Goal: Information Seeking & Learning: Learn about a topic

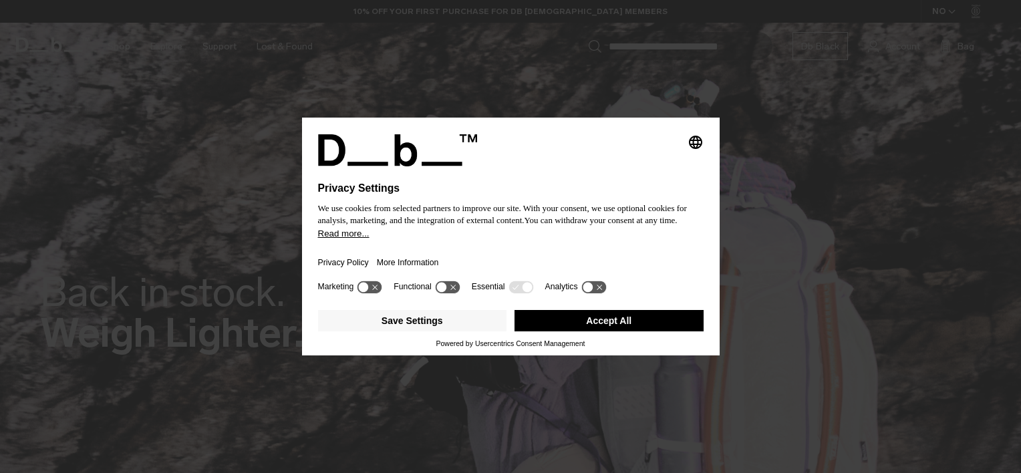
click at [580, 320] on button "Accept All" at bounding box center [608, 320] width 189 height 21
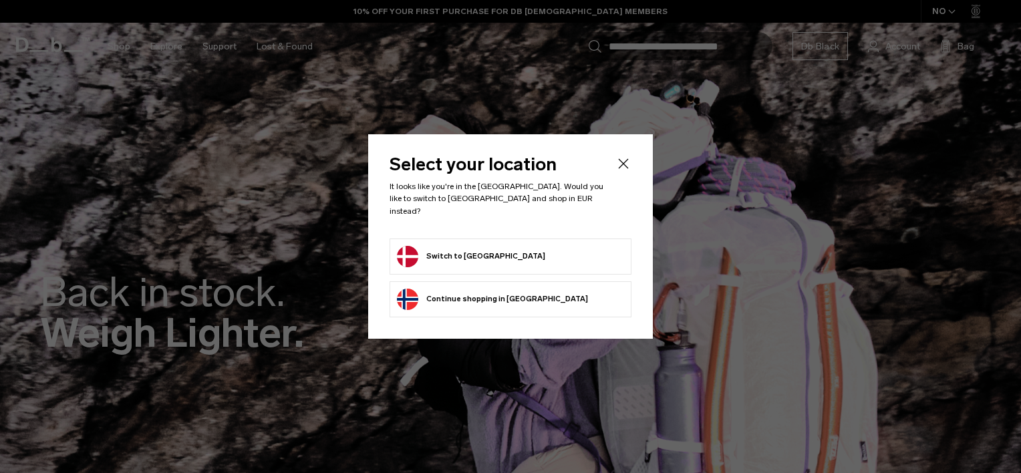
click at [476, 249] on button "Switch to Denmark" at bounding box center [471, 256] width 148 height 21
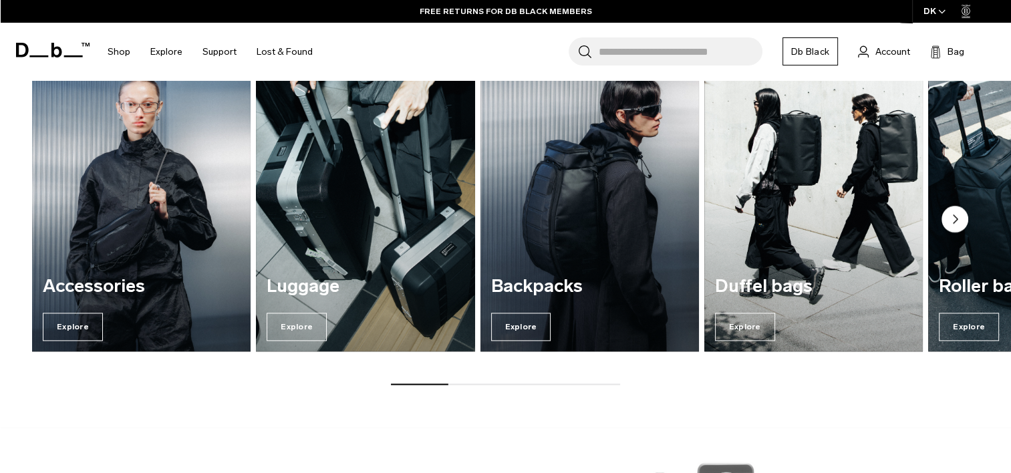
scroll to position [1630, 0]
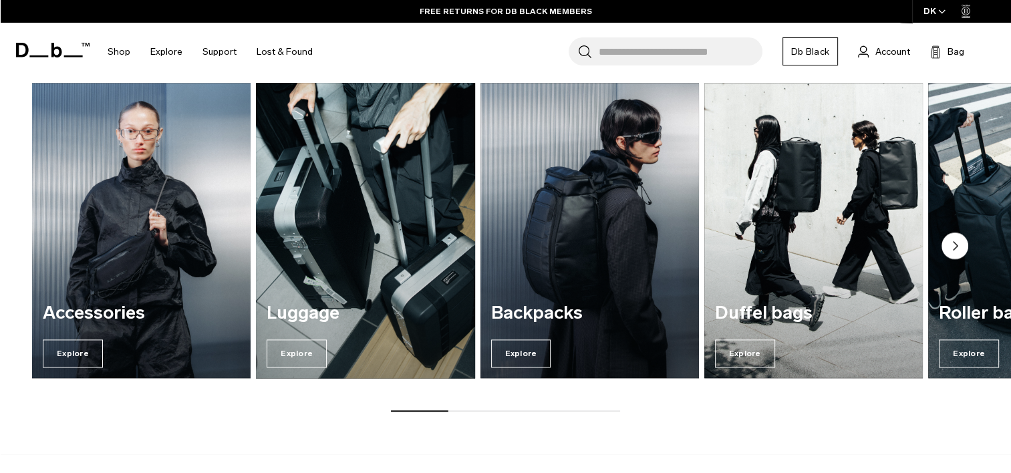
click at [423, 324] on div "Luggage Explore" at bounding box center [365, 336] width 218 height 86
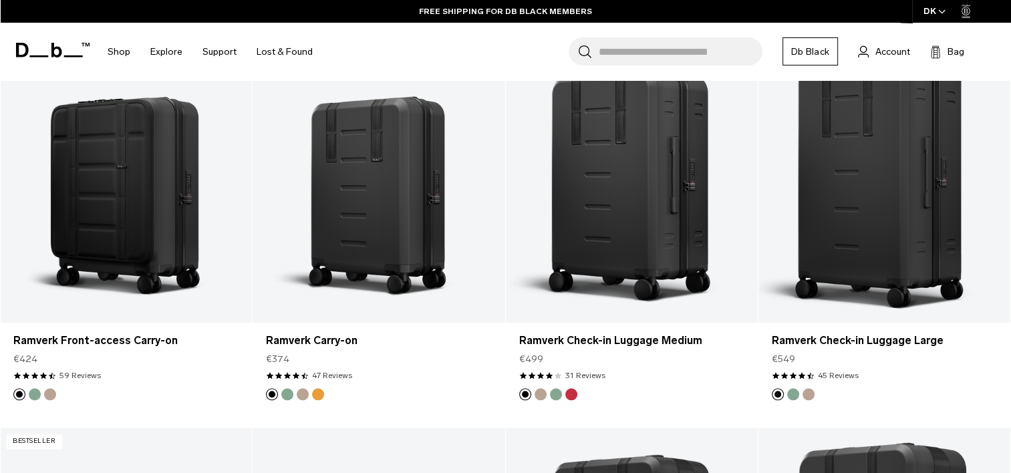
scroll to position [1069, 0]
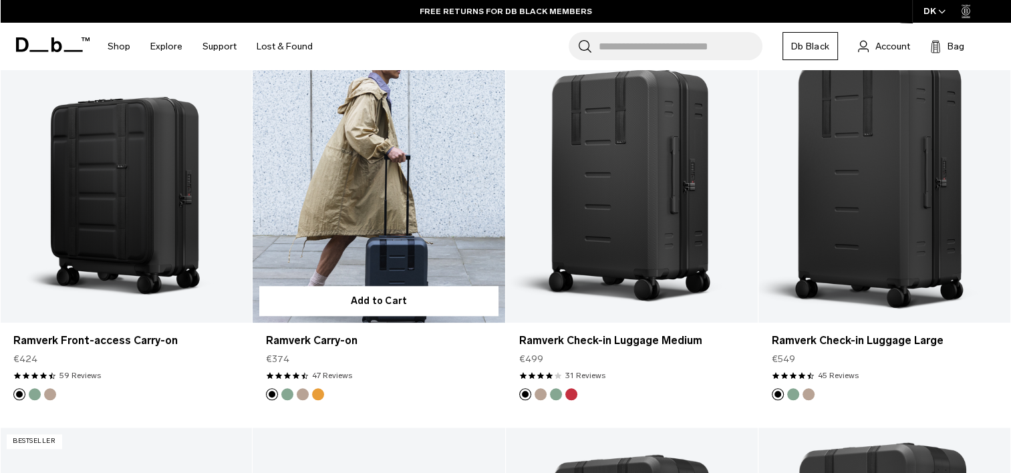
click at [287, 394] on button "Green Ray" at bounding box center [287, 394] width 12 height 12
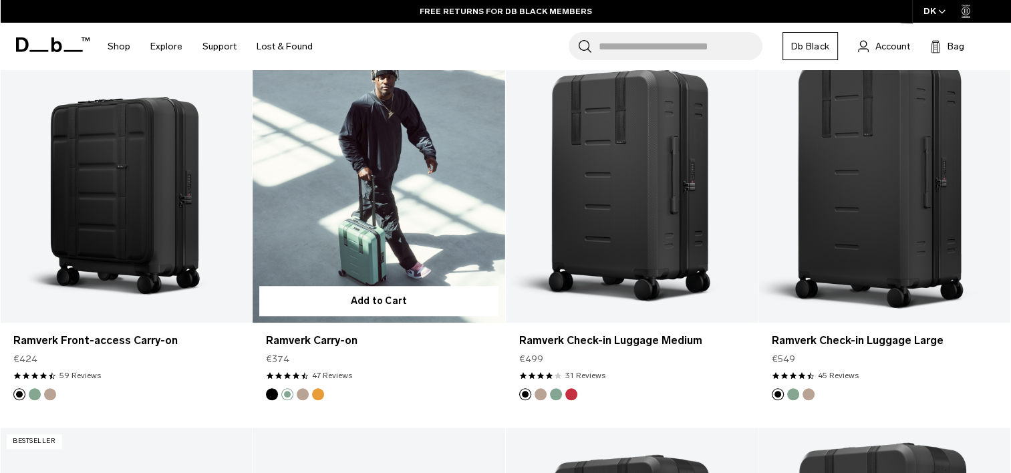
click at [301, 394] on button "Fogbow Beige" at bounding box center [303, 394] width 12 height 12
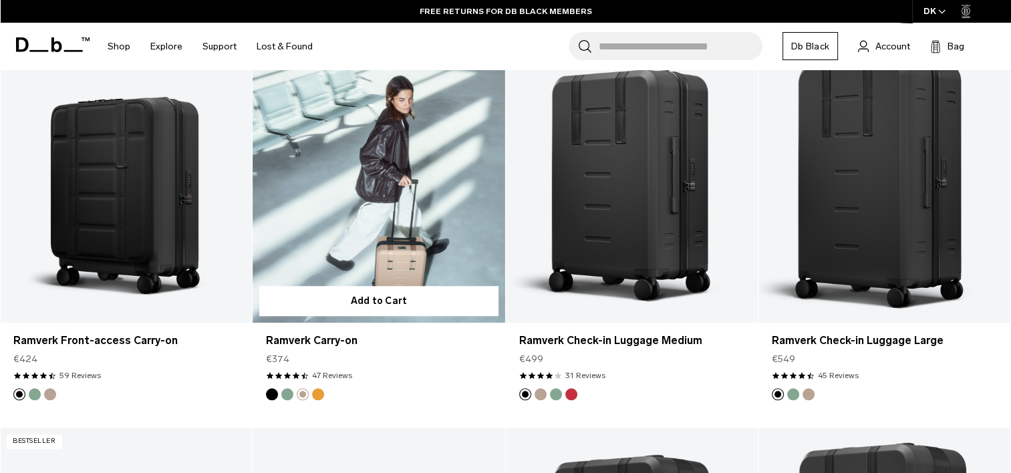
click at [323, 394] on img "Parhelion Orange" at bounding box center [318, 394] width 15 height 15
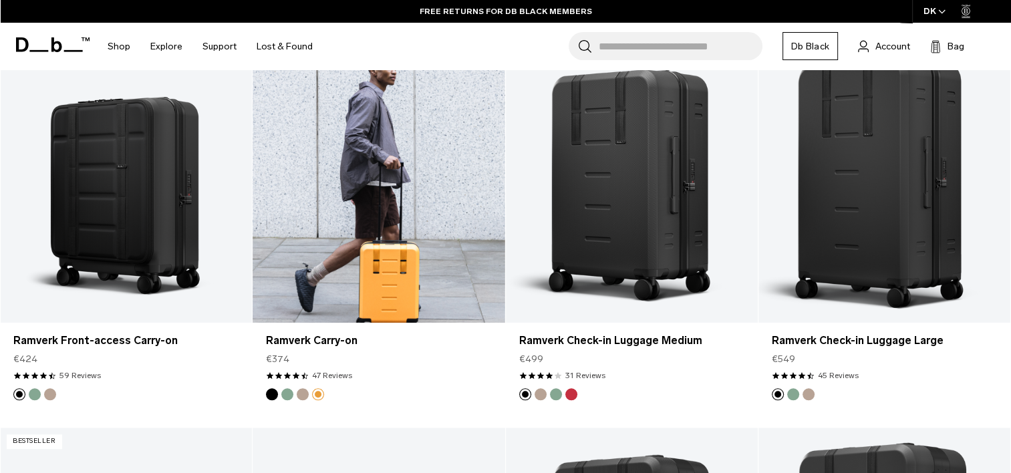
click at [273, 393] on button "Black Out" at bounding box center [272, 394] width 12 height 12
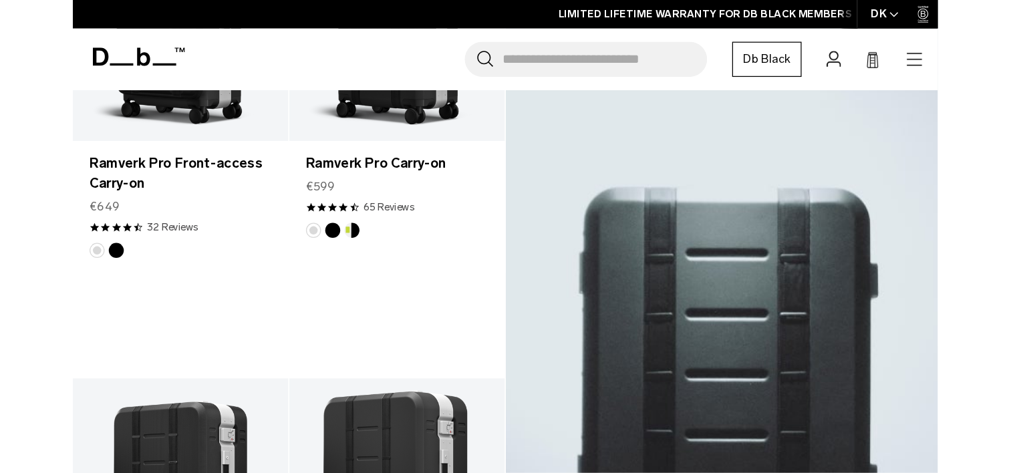
scroll to position [481, 0]
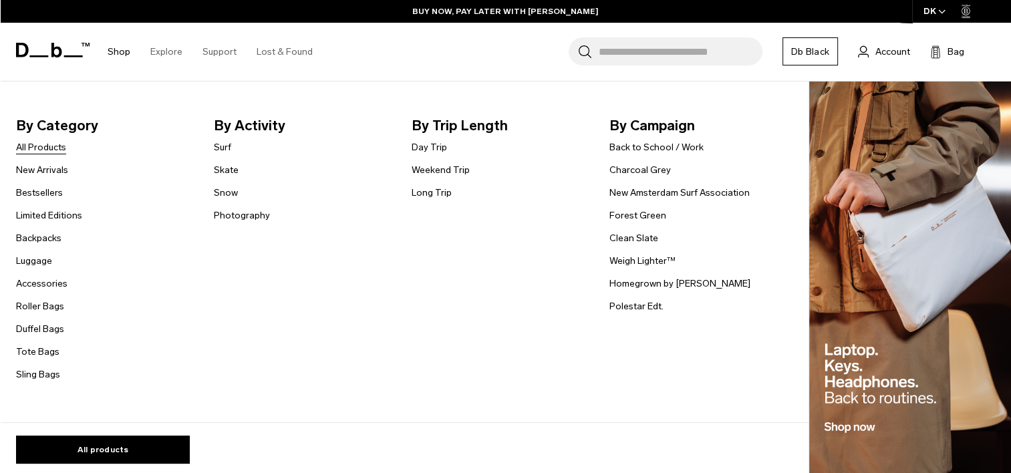
click at [49, 150] on link "All Products" at bounding box center [41, 147] width 50 height 14
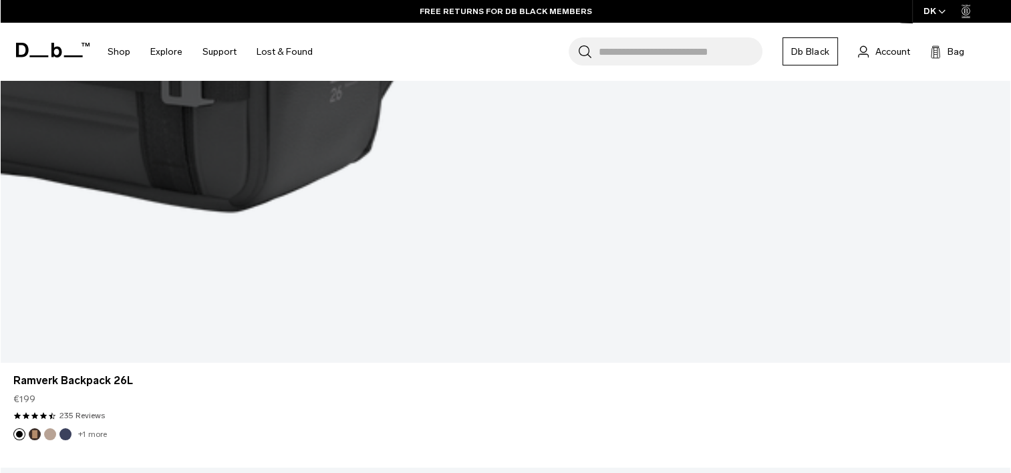
scroll to position [4810, 0]
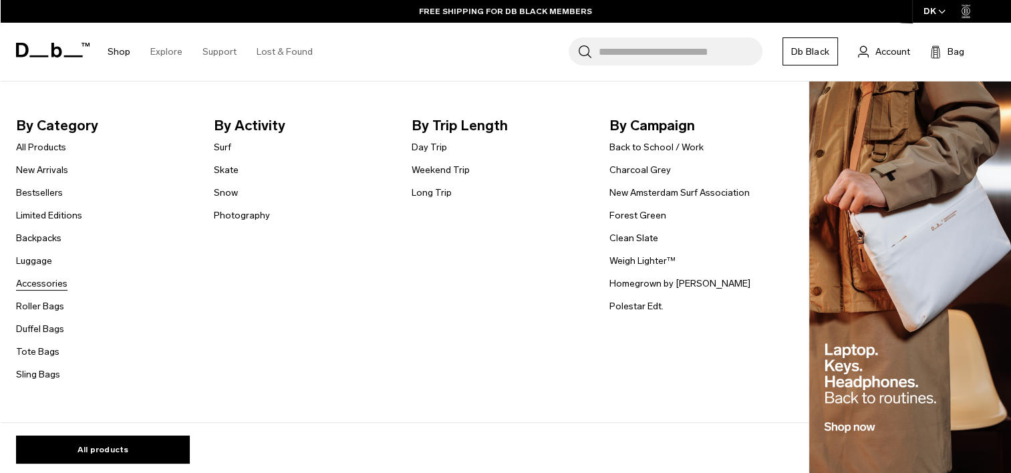
click at [45, 283] on link "Accessories" at bounding box center [41, 284] width 51 height 14
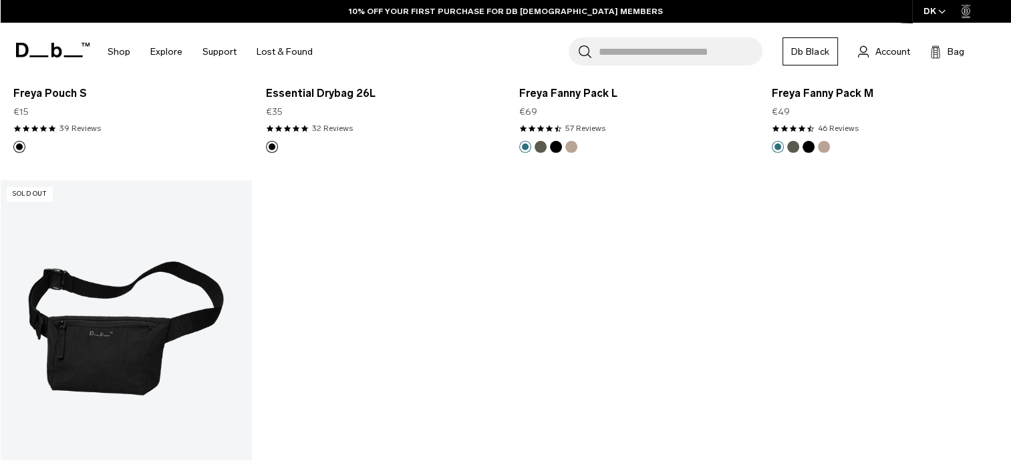
scroll to position [4009, 0]
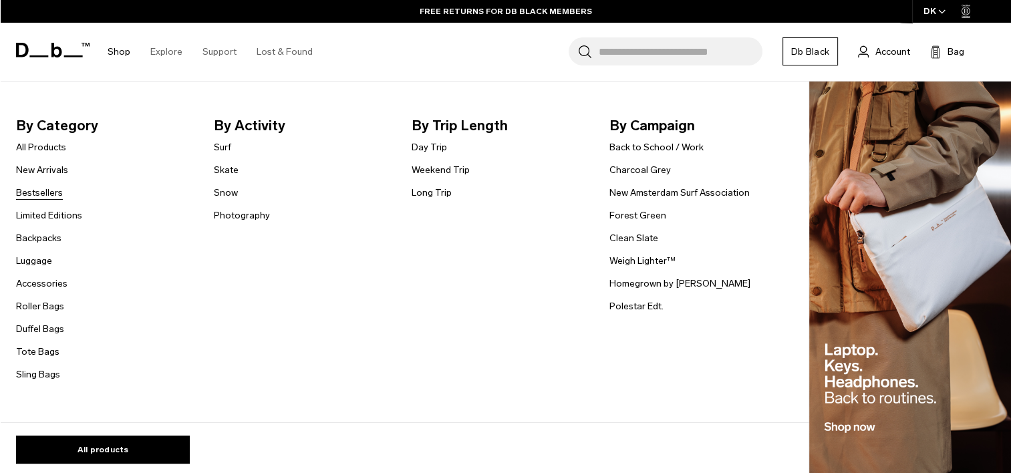
click at [49, 193] on link "Bestsellers" at bounding box center [39, 193] width 47 height 14
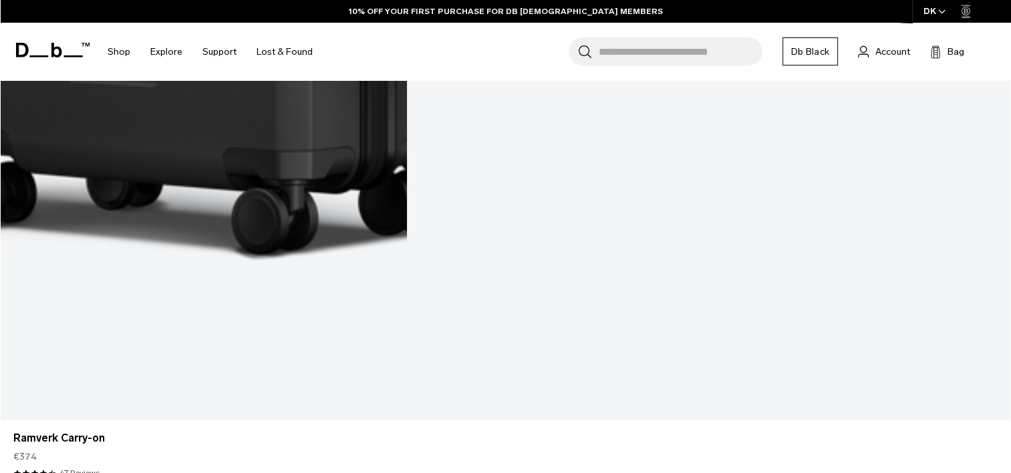
scroll to position [3634, 0]
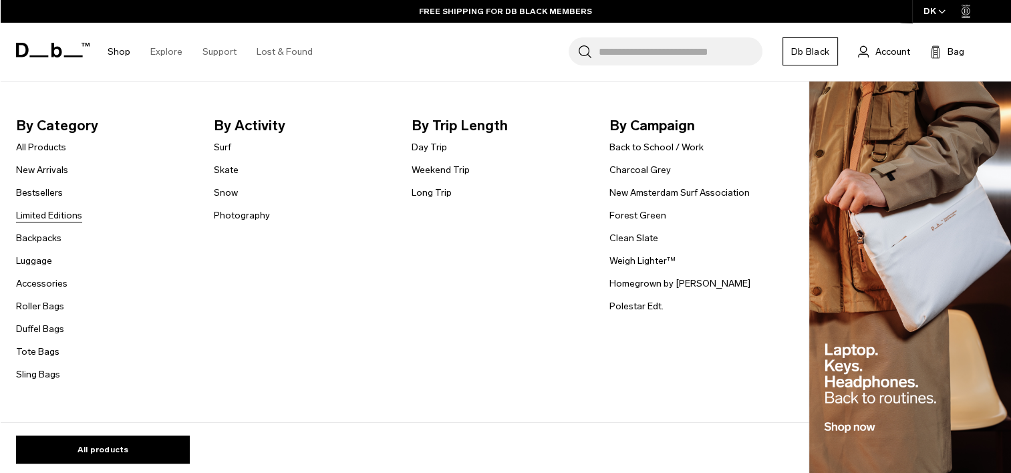
click at [61, 214] on link "Limited Editions" at bounding box center [49, 215] width 66 height 14
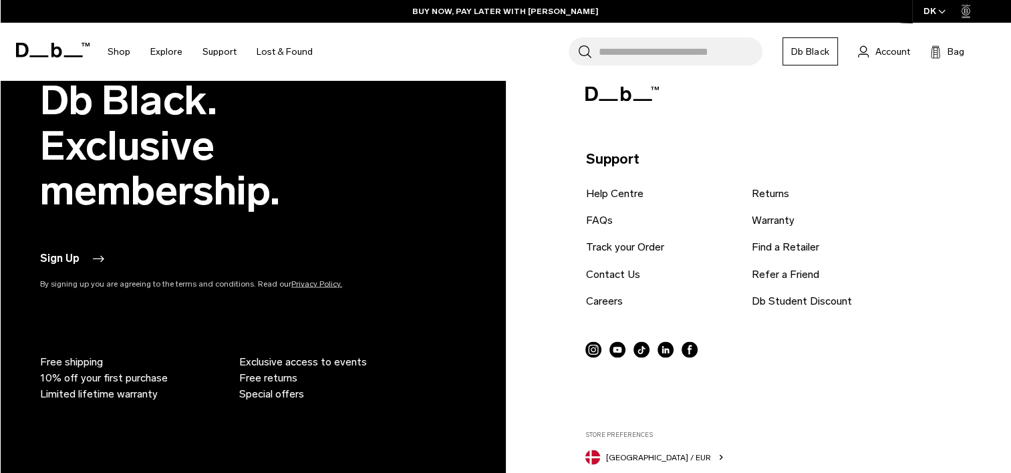
scroll to position [2298, 0]
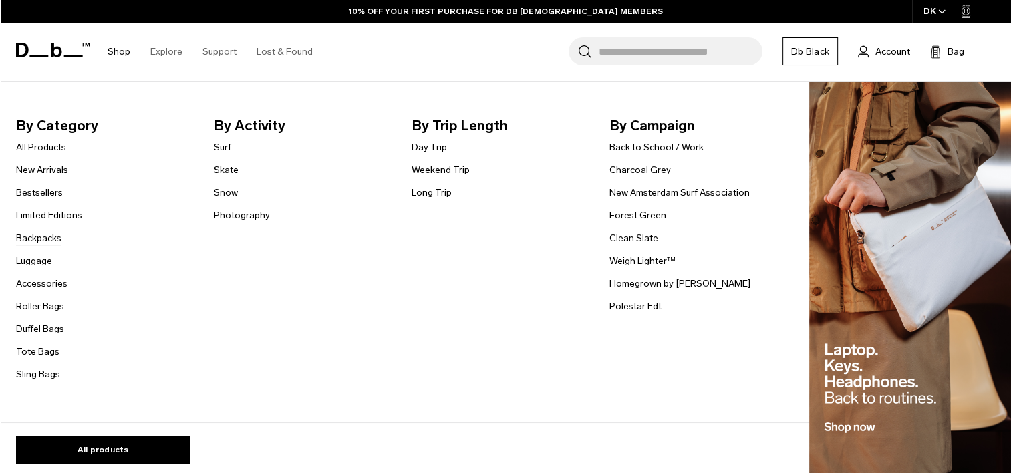
click at [48, 243] on link "Backpacks" at bounding box center [38, 238] width 45 height 14
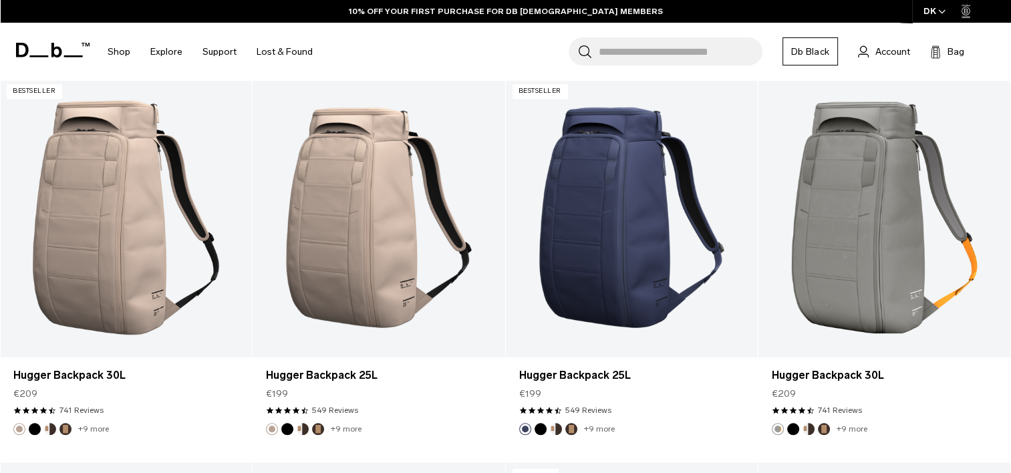
scroll to position [1096, 0]
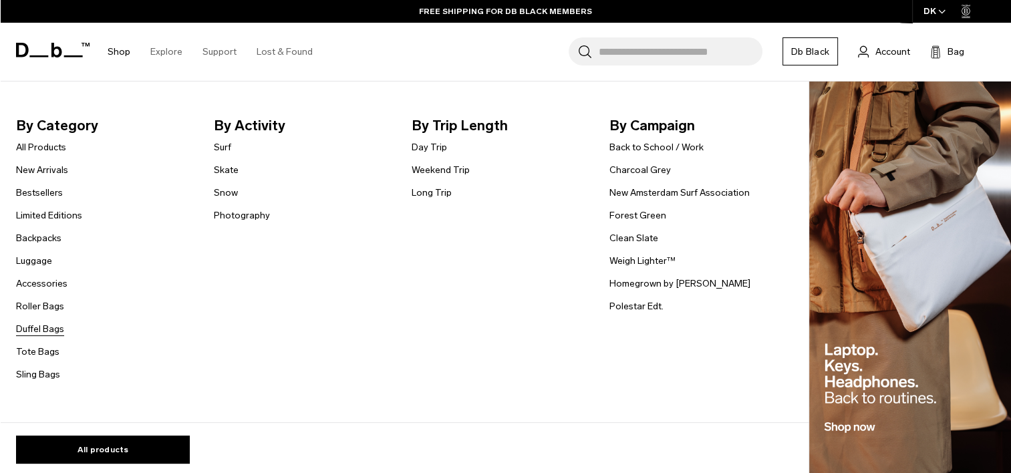
click at [45, 327] on link "Duffel Bags" at bounding box center [40, 329] width 48 height 14
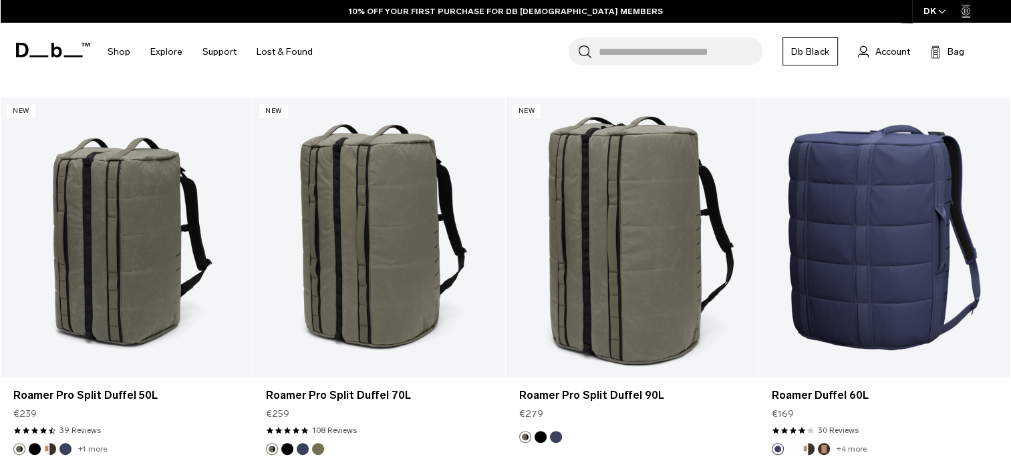
scroll to position [641, 0]
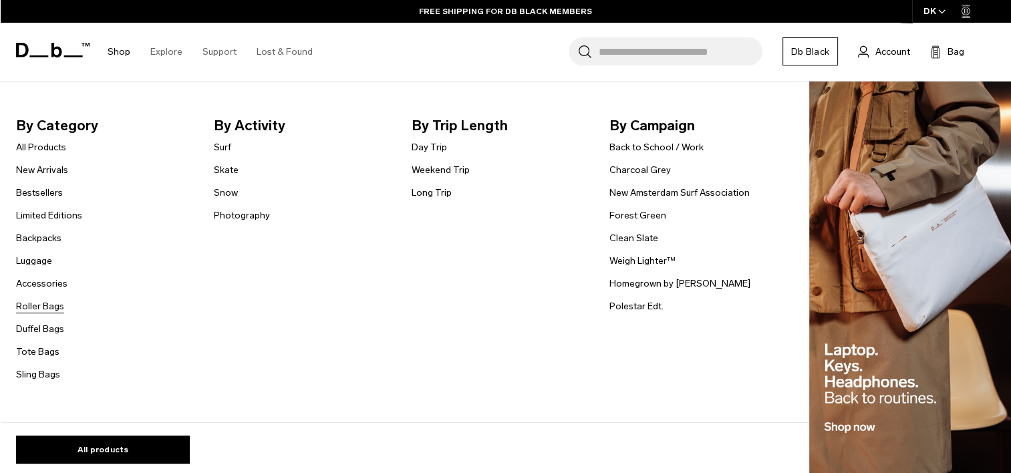
click at [43, 313] on link "Roller Bags" at bounding box center [40, 306] width 48 height 14
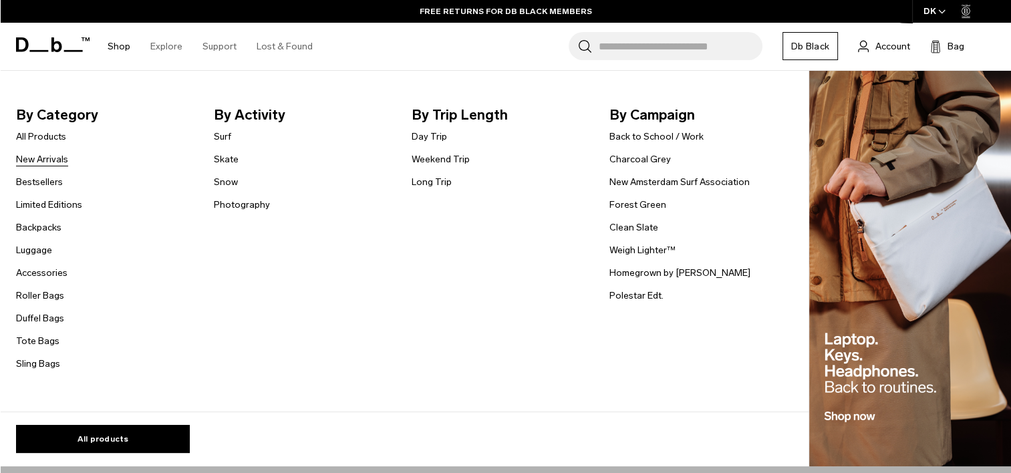
click at [55, 158] on link "New Arrivals" at bounding box center [42, 159] width 52 height 14
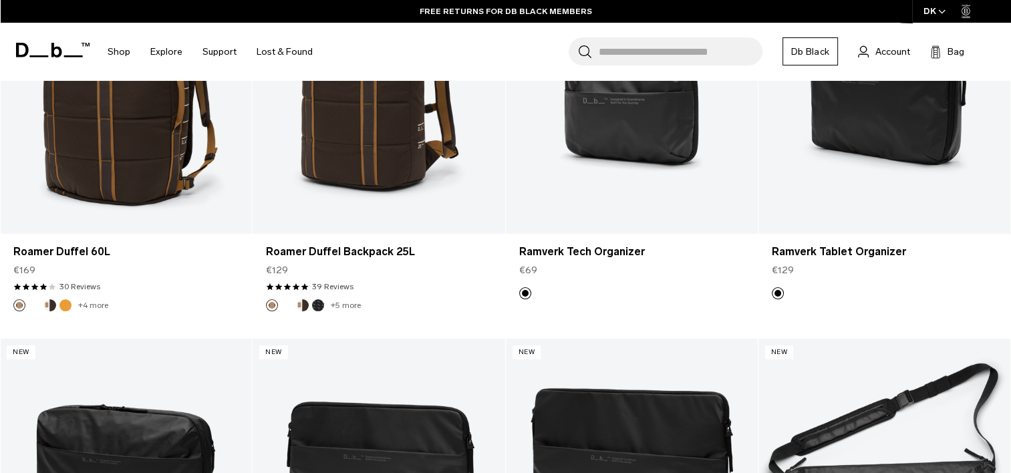
scroll to position [3207, 0]
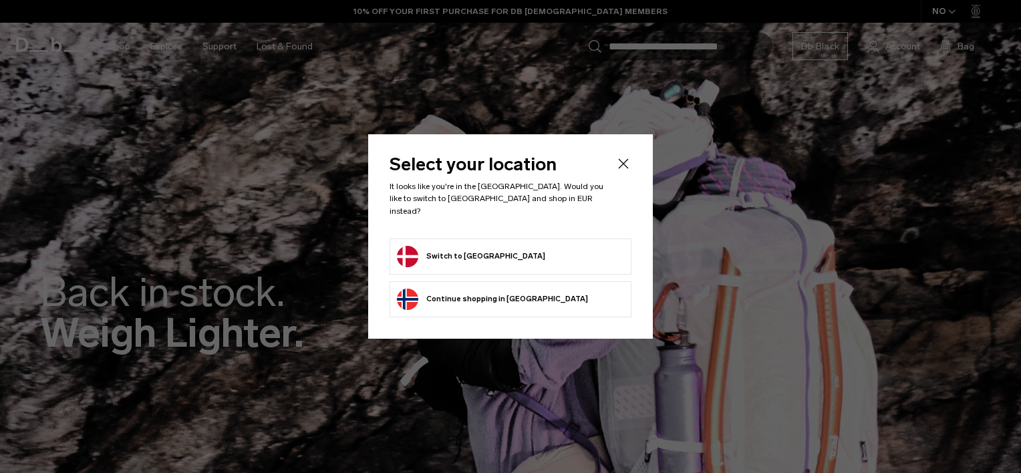
click at [543, 249] on form "Switch to Denmark" at bounding box center [510, 256] width 227 height 21
click at [502, 254] on form "Switch to Denmark" at bounding box center [510, 256] width 227 height 21
click at [444, 253] on button "Switch to Denmark" at bounding box center [471, 256] width 148 height 21
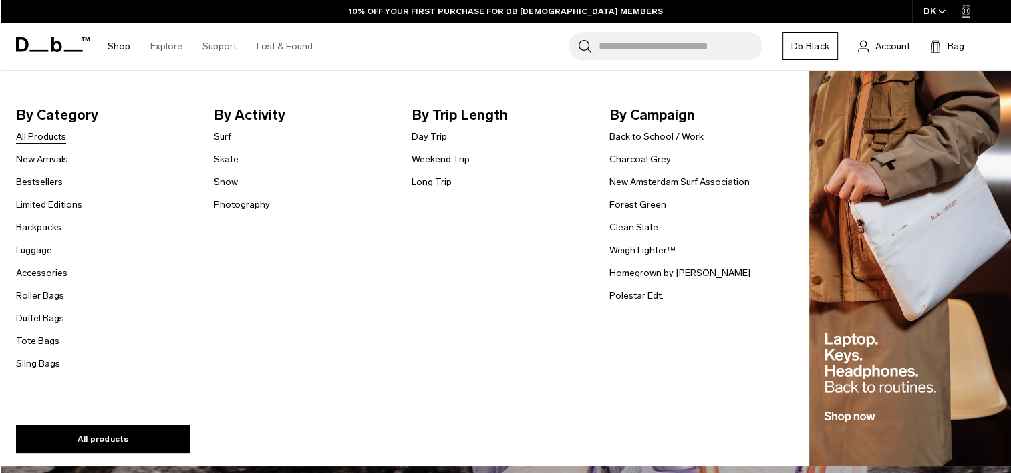
click at [43, 135] on link "All Products" at bounding box center [41, 137] width 50 height 14
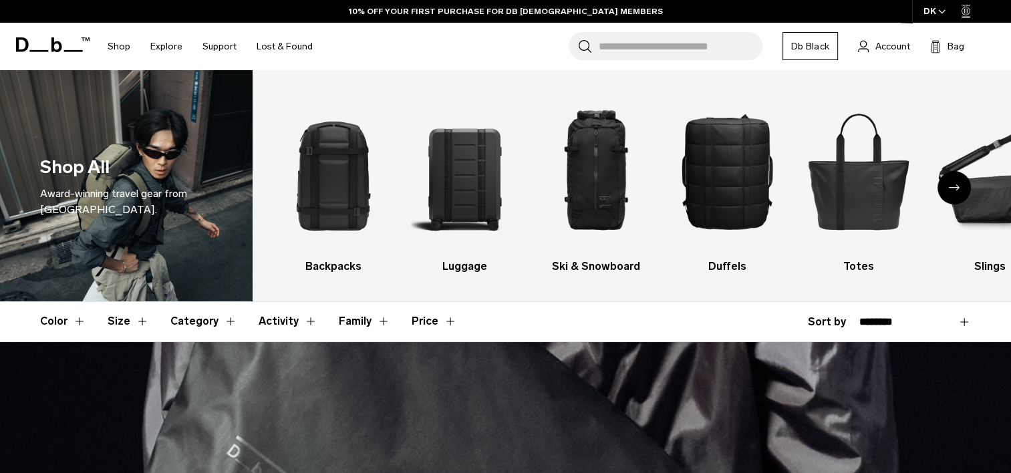
click at [875, 323] on select "**********" at bounding box center [915, 322] width 112 height 12
click at [711, 318] on header "Color Size Category Activity Family Price" at bounding box center [505, 321] width 931 height 39
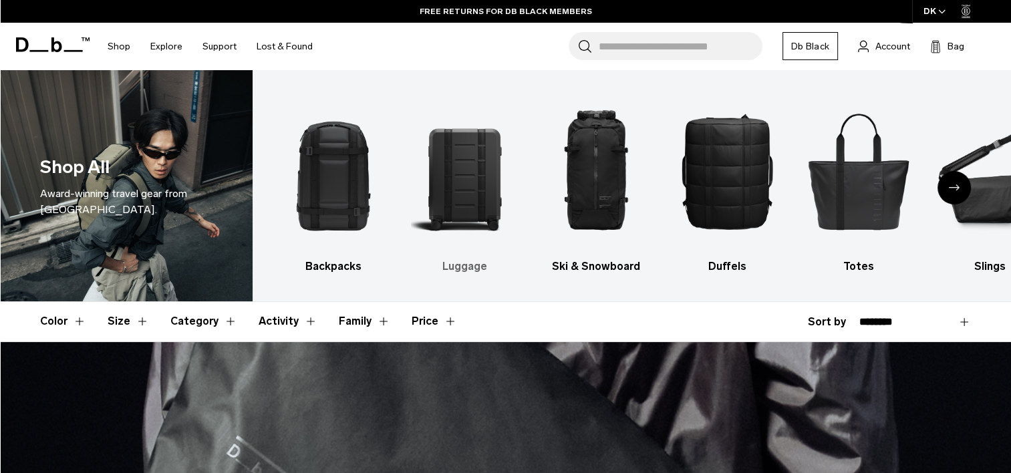
click at [457, 193] on img "2 / 10" at bounding box center [465, 171] width 108 height 162
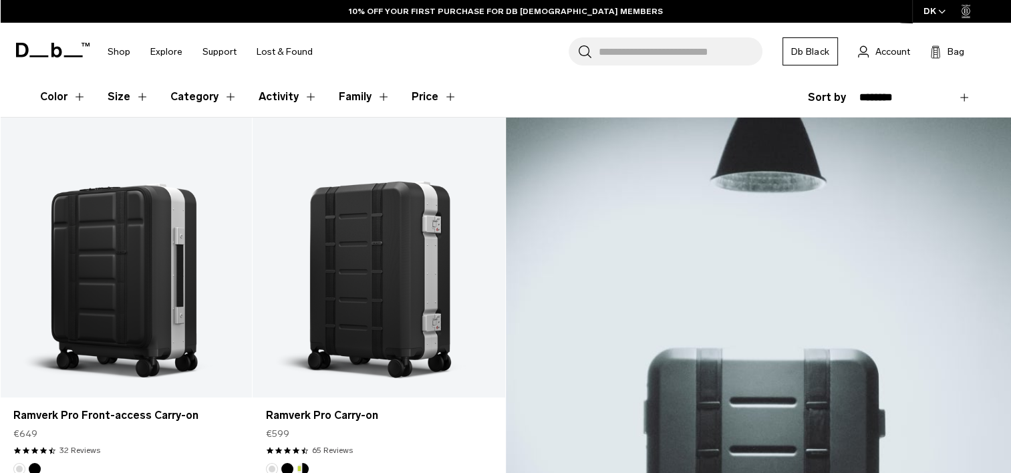
scroll to position [214, 0]
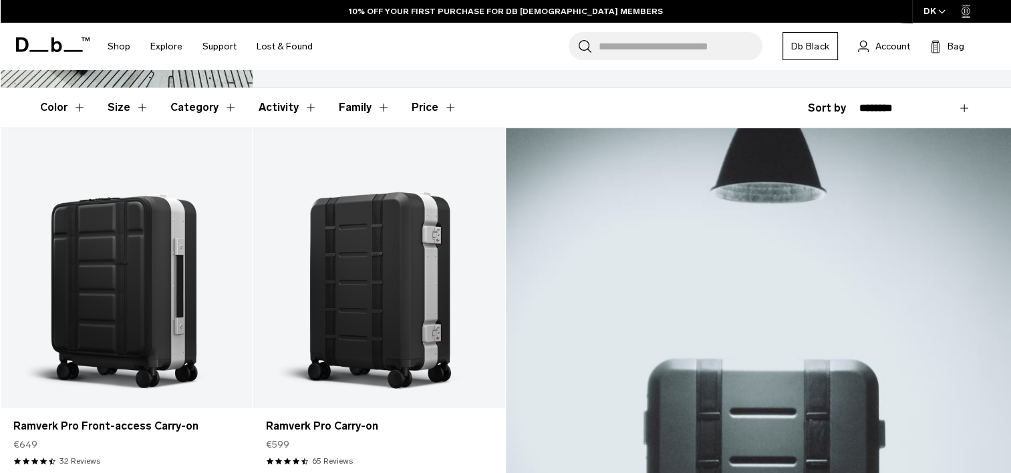
click at [903, 102] on select "**********" at bounding box center [915, 108] width 112 height 12
select select "**********"
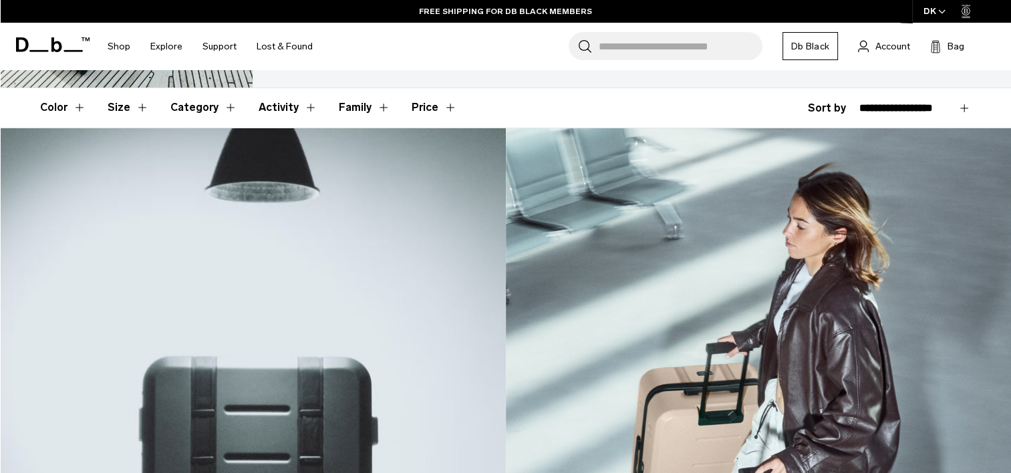
click at [859, 102] on select "**********" at bounding box center [915, 108] width 112 height 12
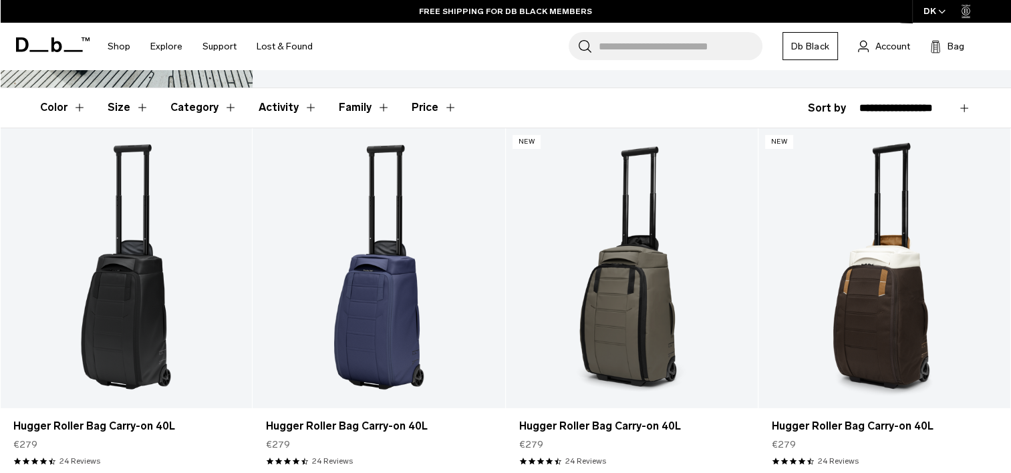
click at [671, 108] on header "Color Size Category Activity Family Price" at bounding box center [505, 107] width 931 height 39
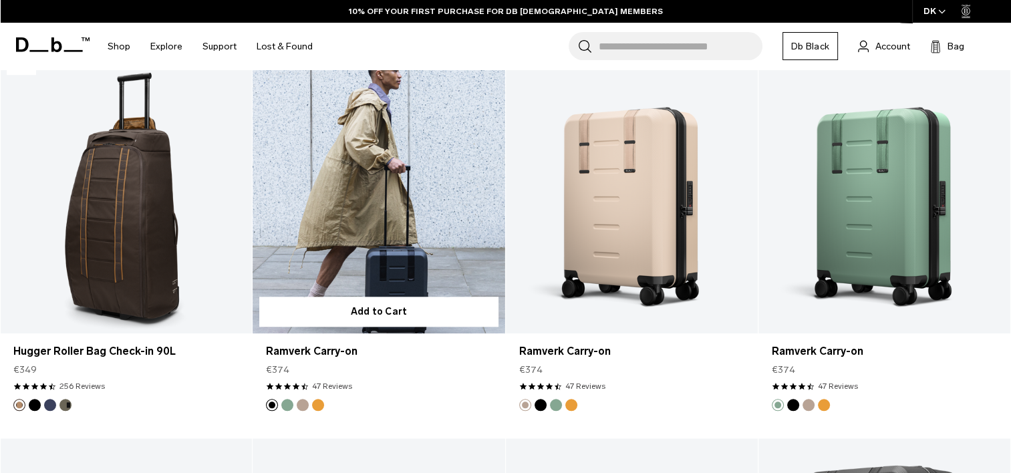
scroll to position [1416, 0]
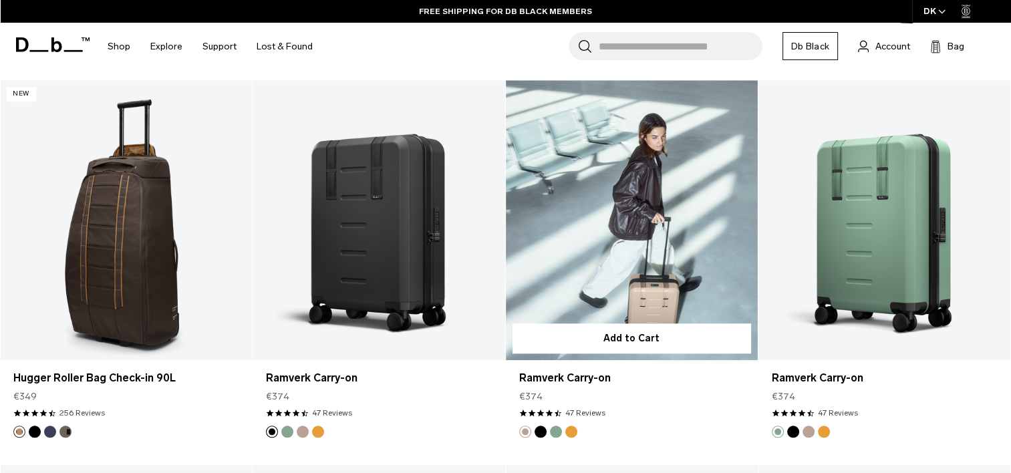
click at [569, 432] on button "Parhelion Orange" at bounding box center [571, 432] width 12 height 12
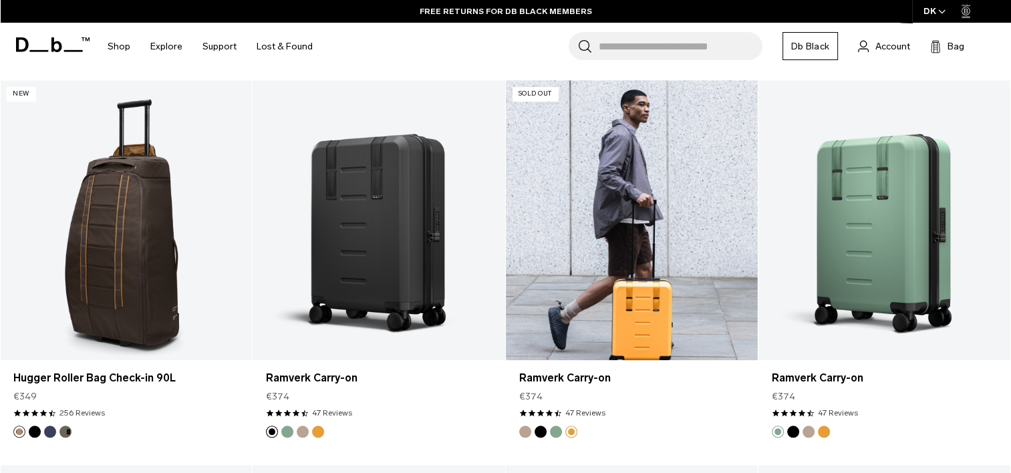
click at [538, 432] on button "Black Out" at bounding box center [540, 432] width 12 height 12
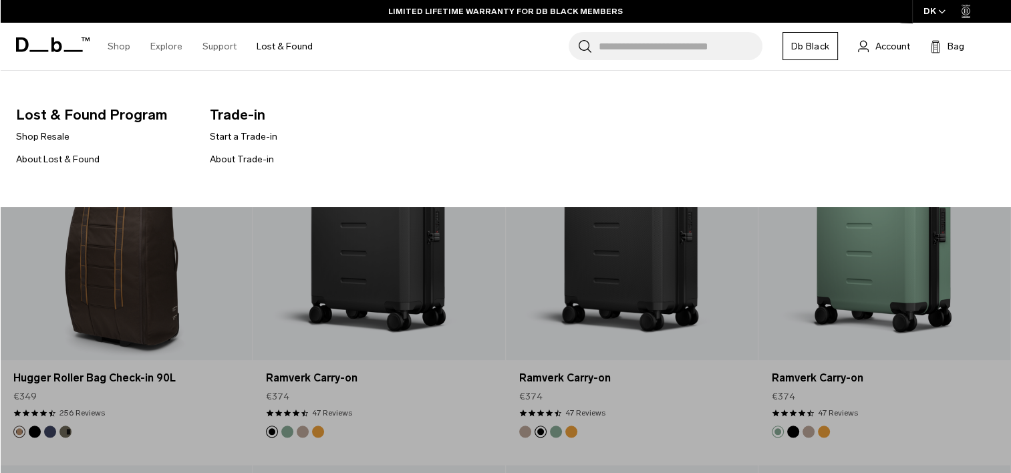
drag, startPoint x: 58, startPoint y: 135, endPoint x: 86, endPoint y: 85, distance: 57.1
click at [86, 85] on nav "Lost & Found Program Shop Resale About Lost & Found Trade-in Start a Trade-in A…" at bounding box center [199, 139] width 398 height 137
